Goal: Task Accomplishment & Management: Manage account settings

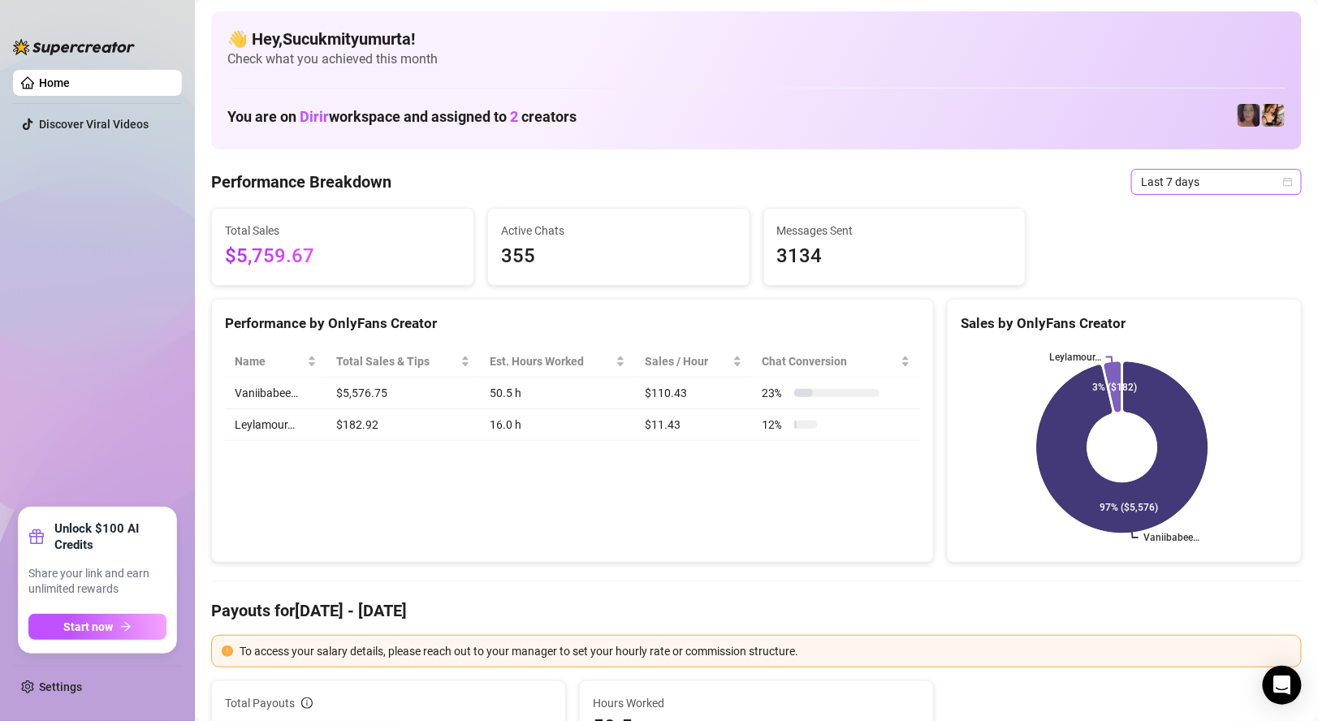
click at [1196, 181] on span "Last 7 days" at bounding box center [1216, 182] width 151 height 24
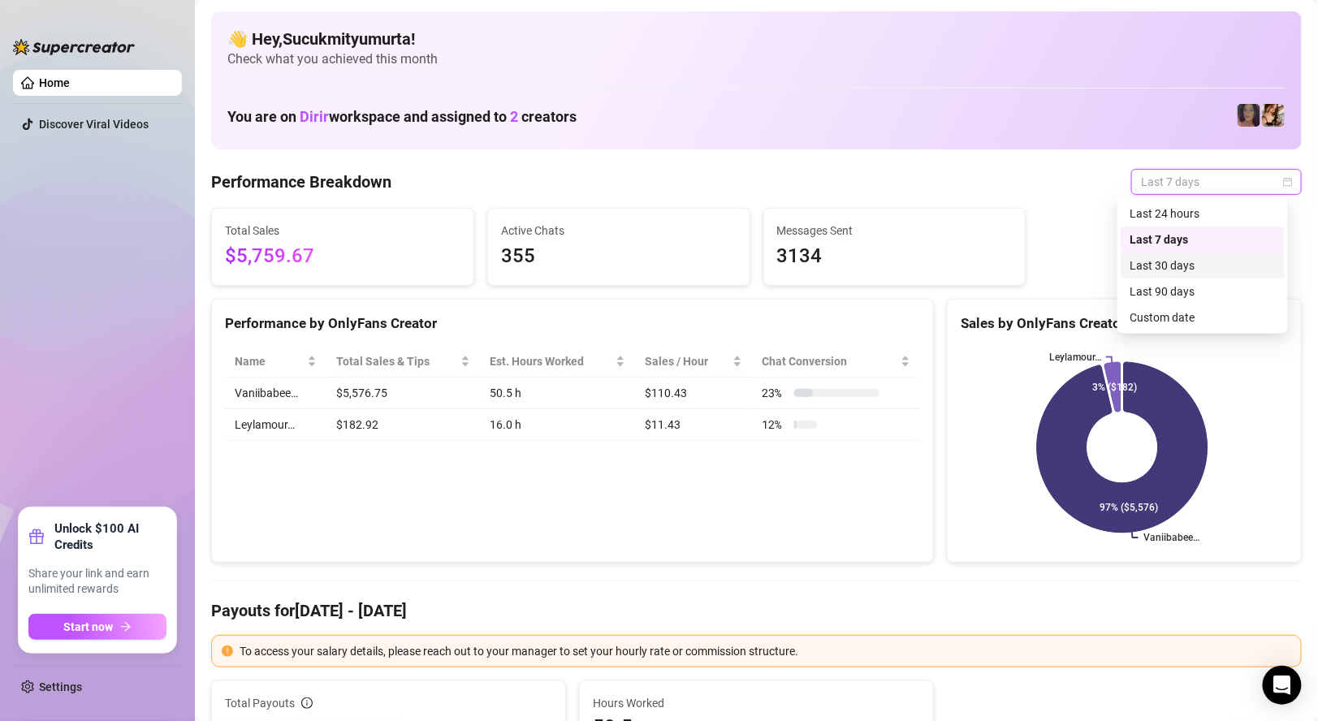
click at [1190, 268] on div "Last 30 days" at bounding box center [1203, 266] width 145 height 18
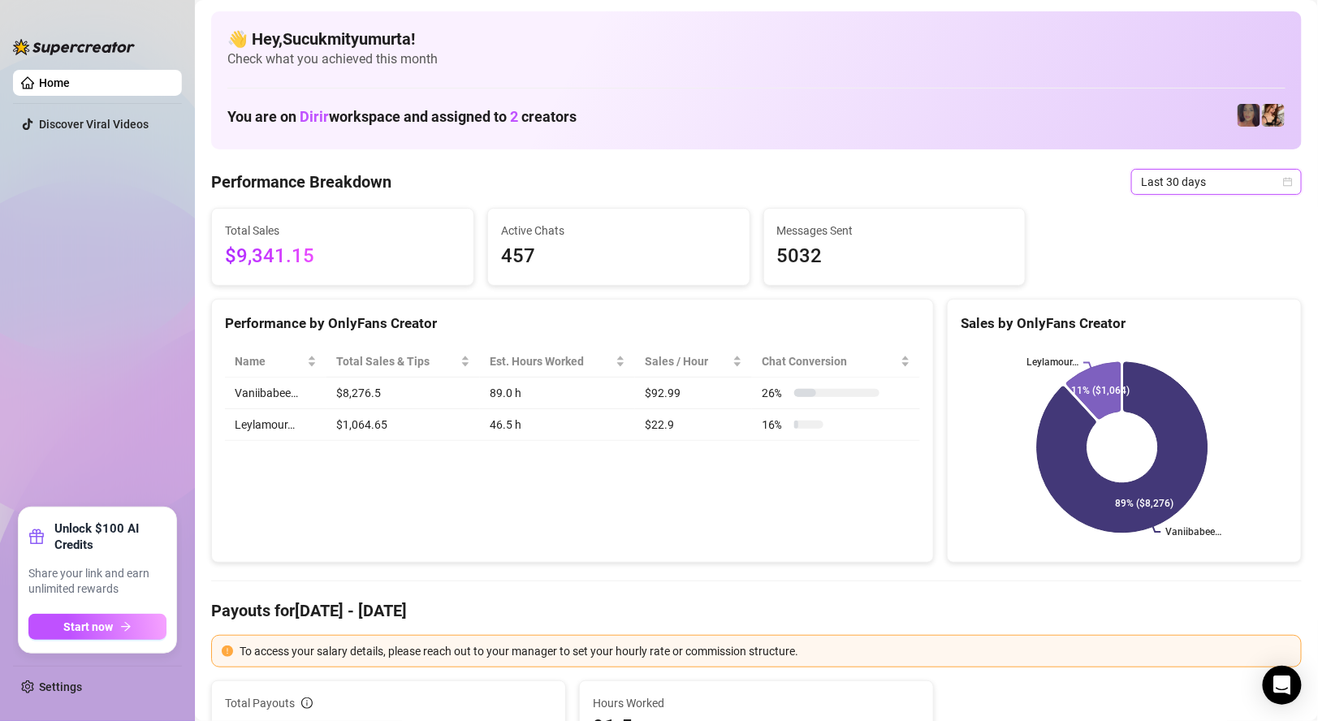
click at [1176, 184] on span "Last 30 days" at bounding box center [1216, 182] width 151 height 24
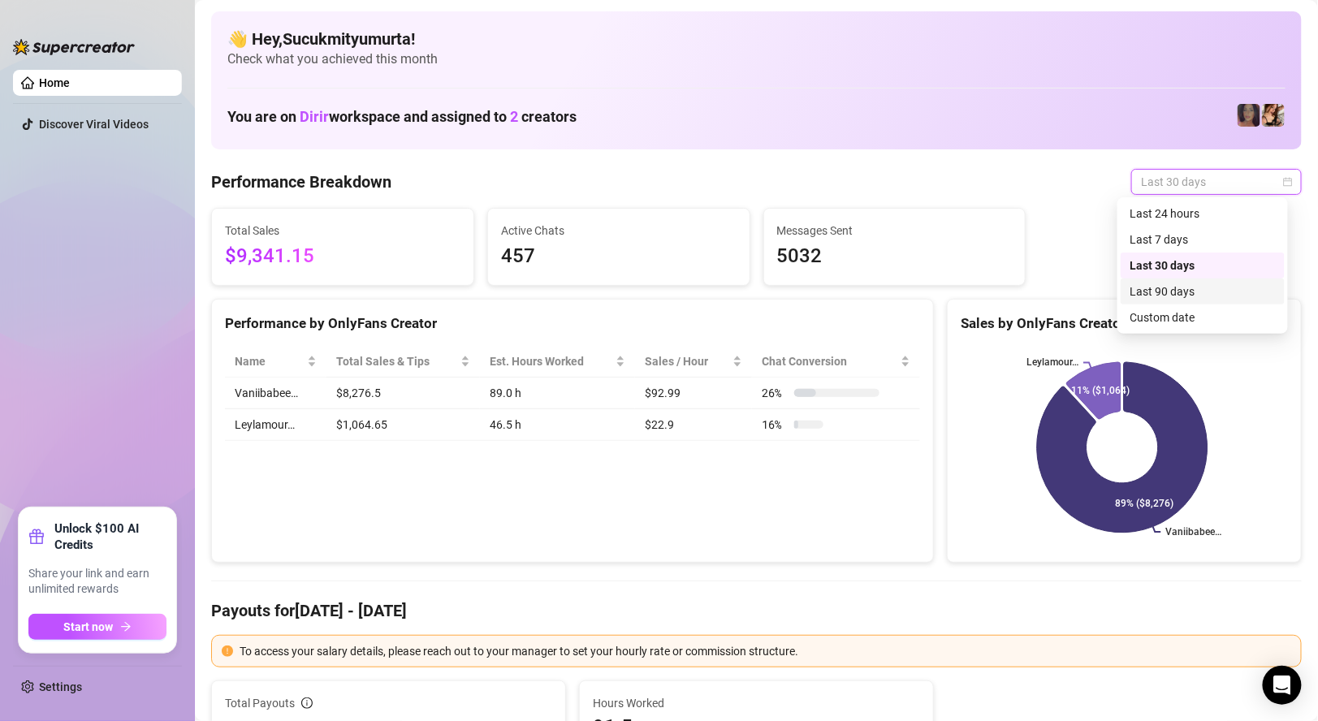
click at [1197, 288] on div "Last 90 days" at bounding box center [1203, 292] width 145 height 18
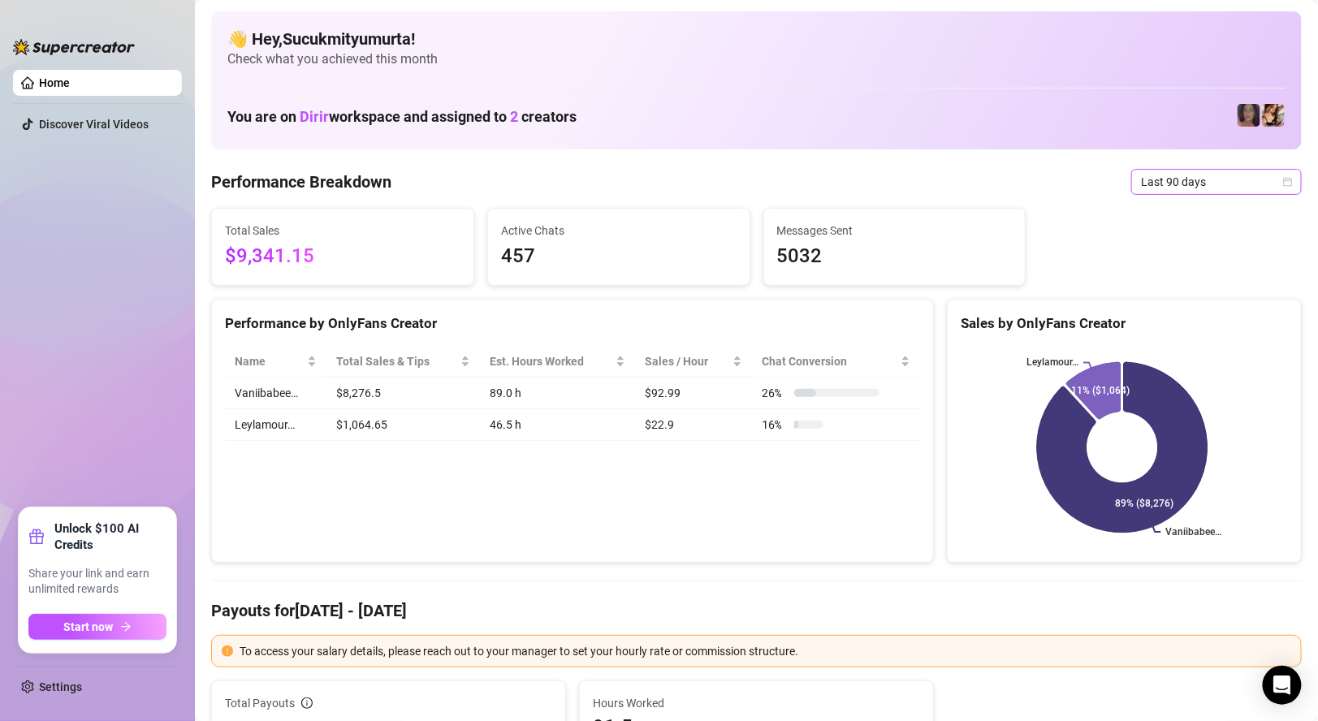
click at [1161, 171] on span "Last 90 days" at bounding box center [1216, 182] width 151 height 24
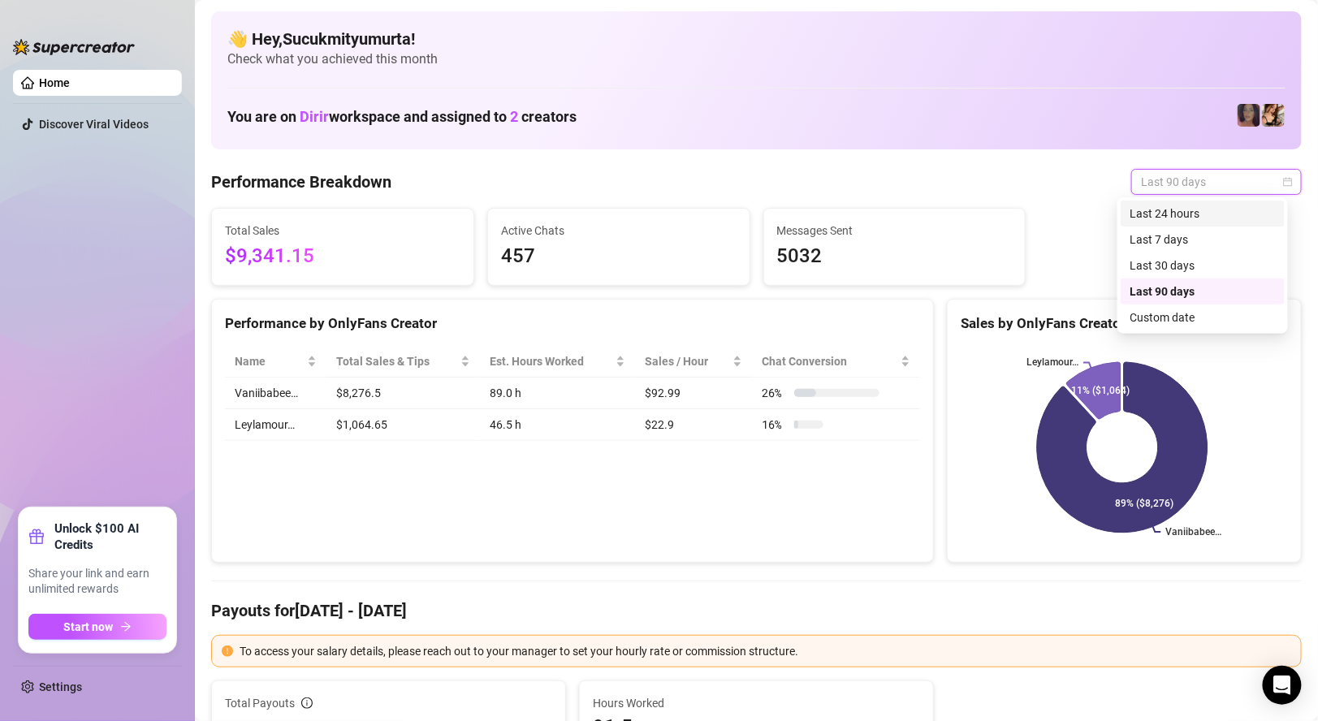
click at [1154, 215] on div "Last 24 hours" at bounding box center [1203, 214] width 145 height 18
click at [1191, 179] on span "Last 24 hours" at bounding box center [1216, 182] width 151 height 24
click at [1195, 285] on div "Last 90 days" at bounding box center [1203, 292] width 145 height 18
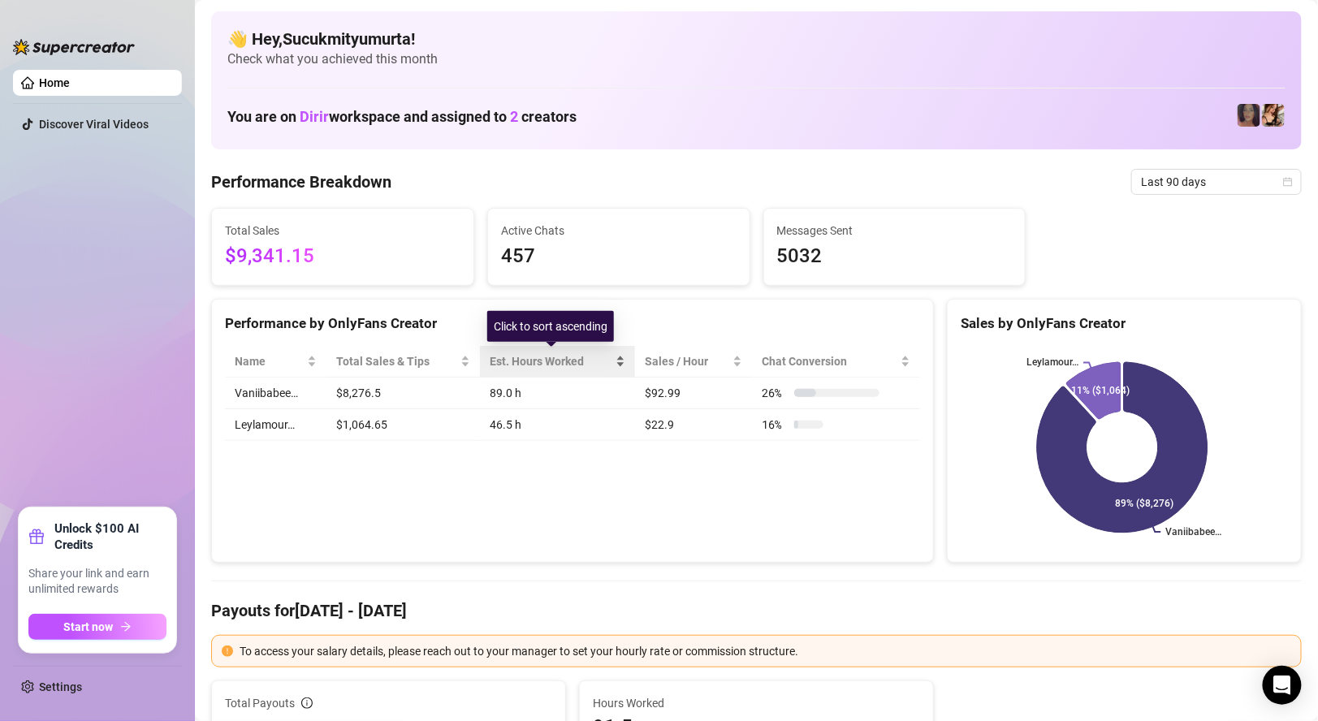
click at [539, 368] on div "Est. Hours Worked" at bounding box center [551, 362] width 123 height 18
click at [563, 370] on div "Est. Hours Worked" at bounding box center [558, 362] width 136 height 18
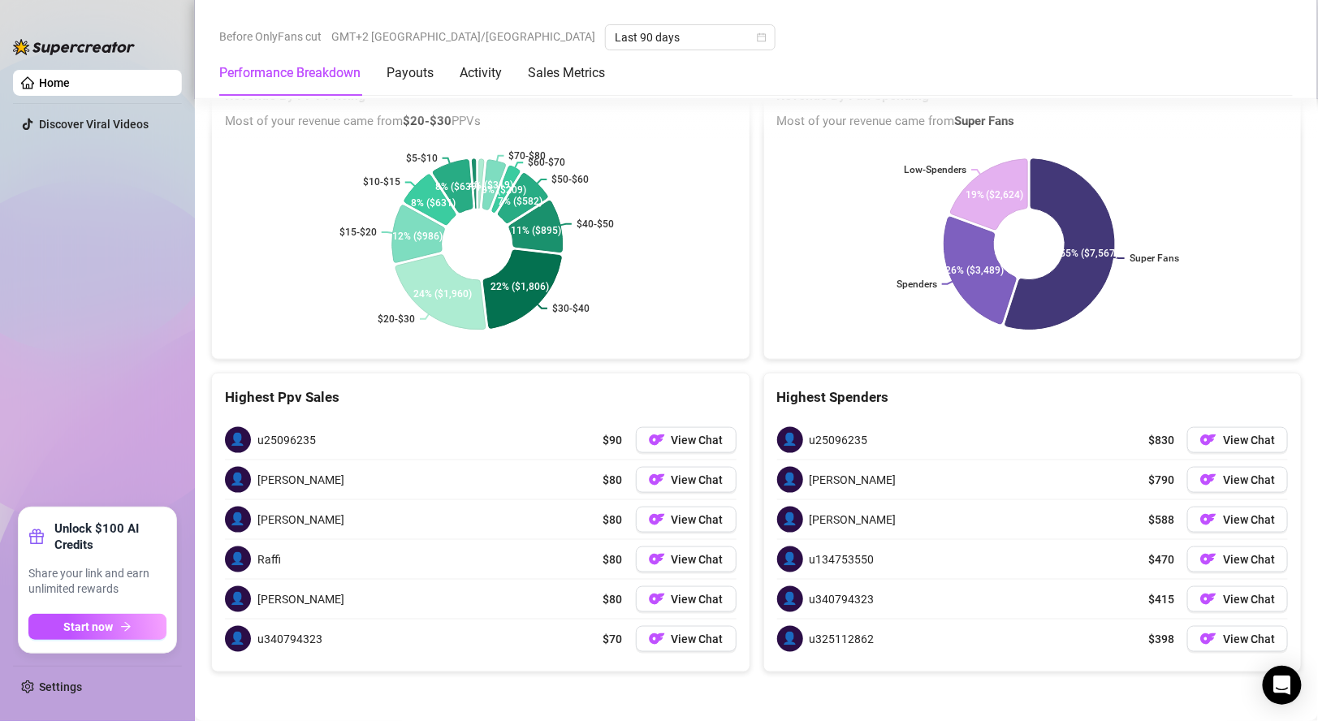
scroll to position [2694, 0]
